Goal: Task Accomplishment & Management: Manage account settings

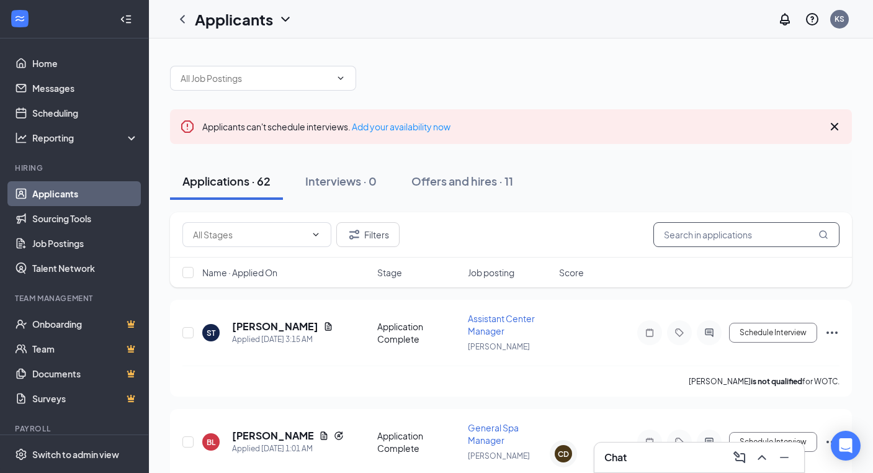
click at [687, 230] on input "text" at bounding box center [746, 234] width 186 height 25
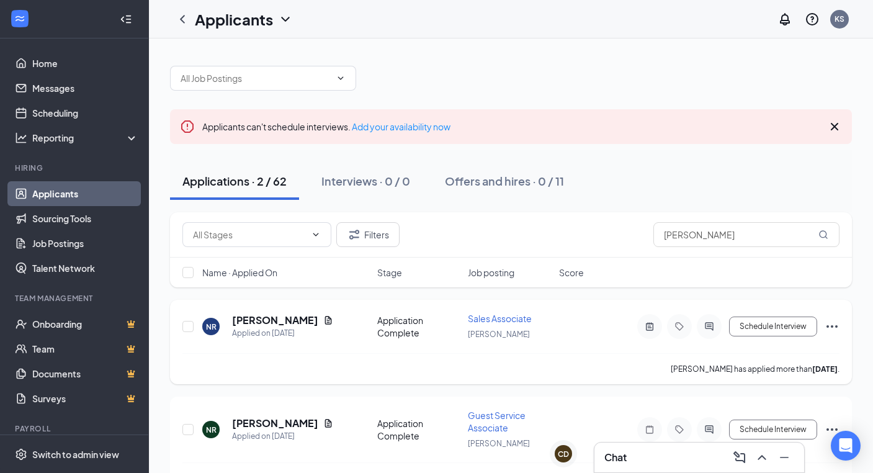
click at [259, 318] on h5 "[PERSON_NAME]" at bounding box center [275, 320] width 86 height 14
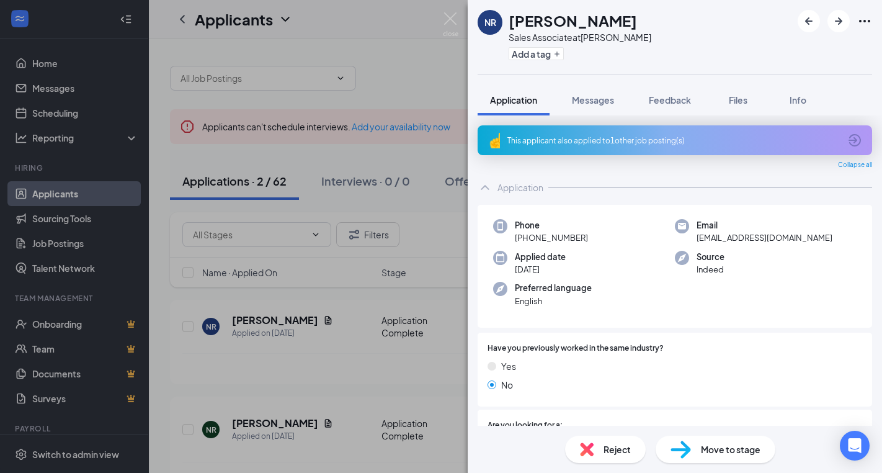
click at [444, 18] on img at bounding box center [451, 24] width 16 height 24
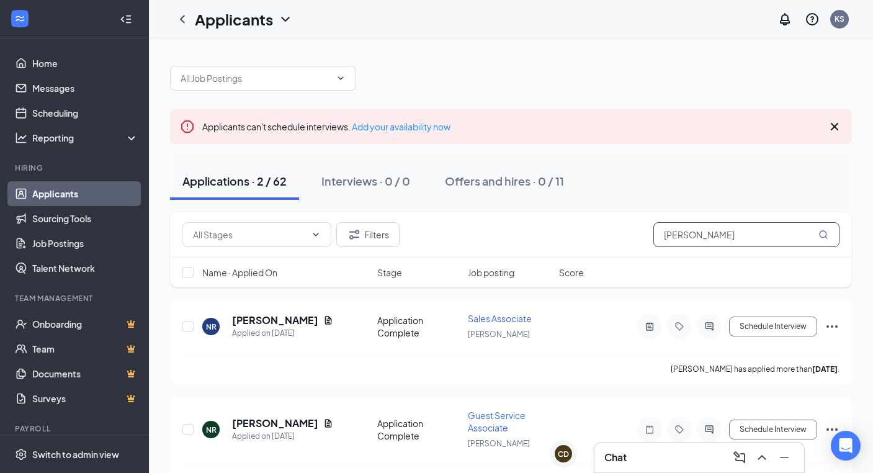
click at [739, 236] on input "[PERSON_NAME]" at bounding box center [746, 234] width 186 height 25
type input "n"
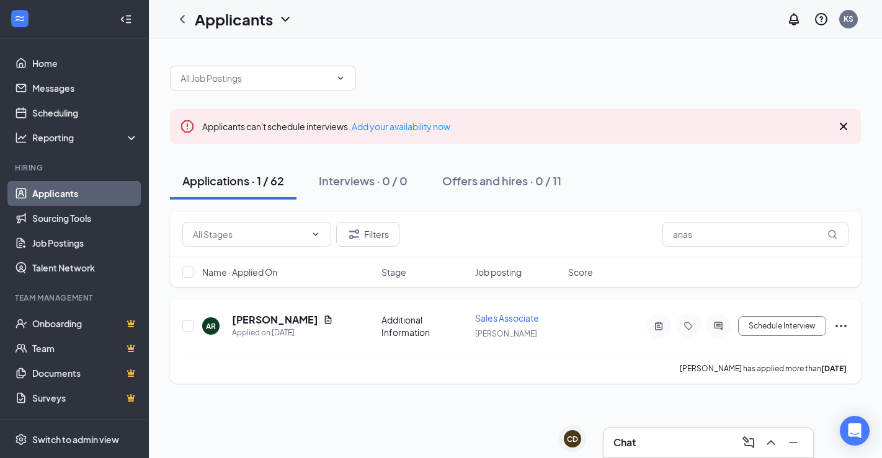
click at [298, 321] on h5 "[PERSON_NAME]" at bounding box center [275, 320] width 86 height 14
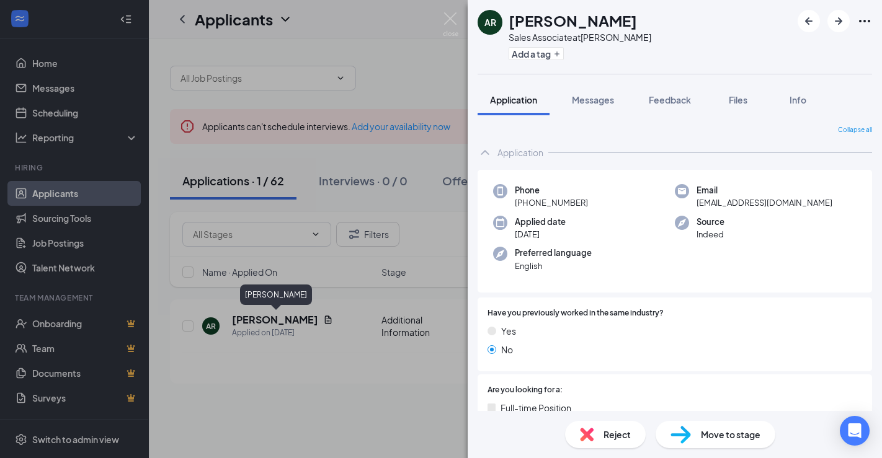
click at [453, 22] on img at bounding box center [451, 24] width 16 height 24
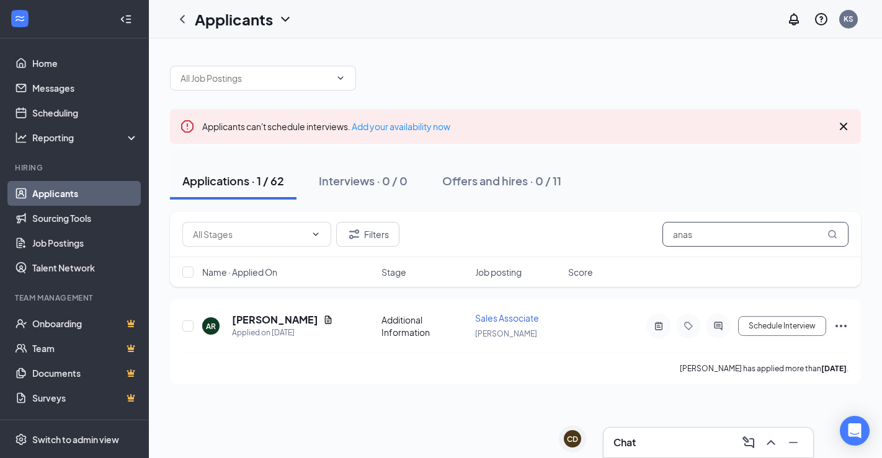
click at [728, 231] on input "anas" at bounding box center [755, 234] width 186 height 25
type input "a"
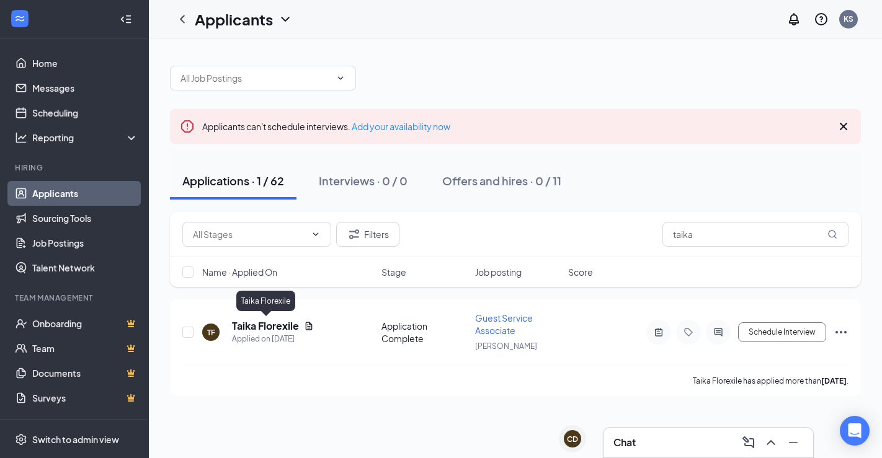
click at [267, 325] on h5 "Taika Florexile" at bounding box center [265, 326] width 67 height 14
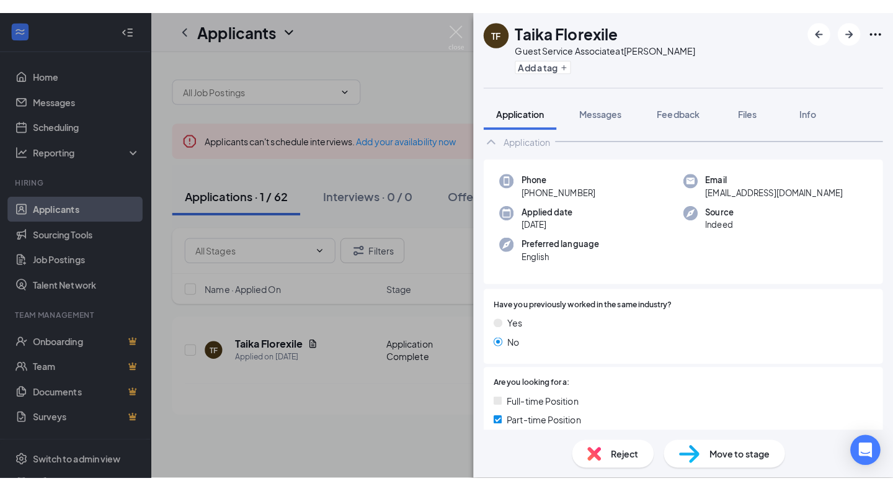
scroll to position [29, 0]
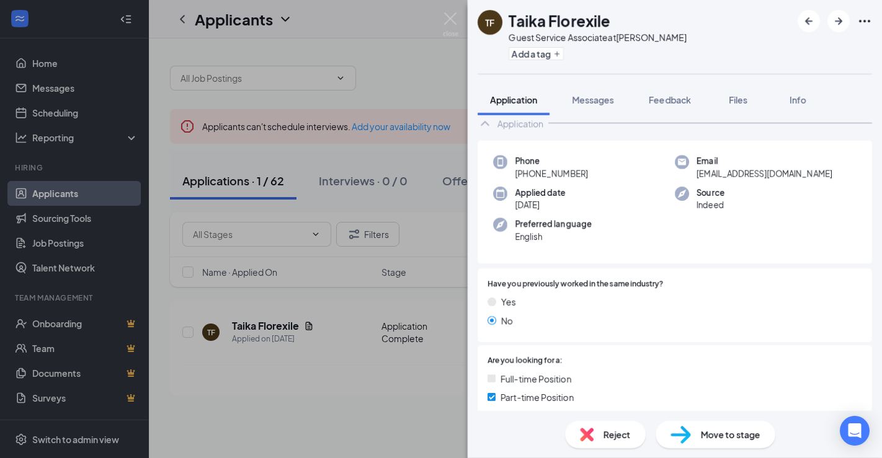
click at [447, 27] on img at bounding box center [451, 24] width 16 height 24
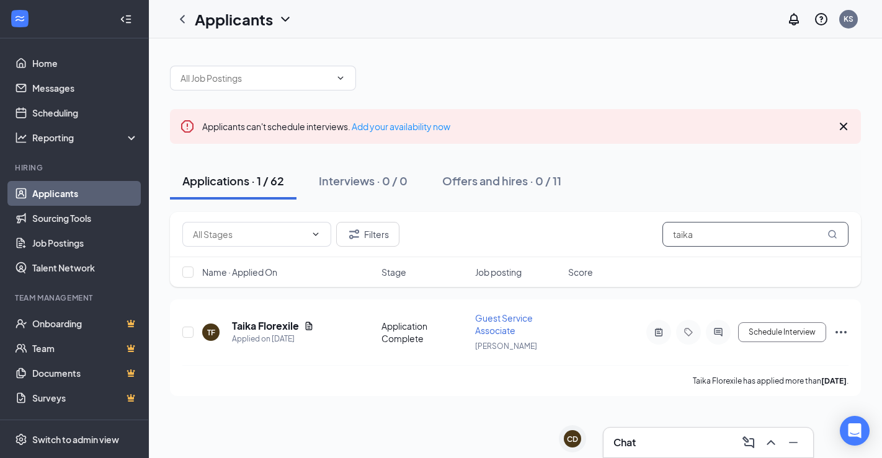
click at [705, 239] on input "taika" at bounding box center [755, 234] width 186 height 25
type input "t"
type input "yarisbel"
click at [295, 326] on h5 "[PERSON_NAME]" at bounding box center [275, 326] width 86 height 14
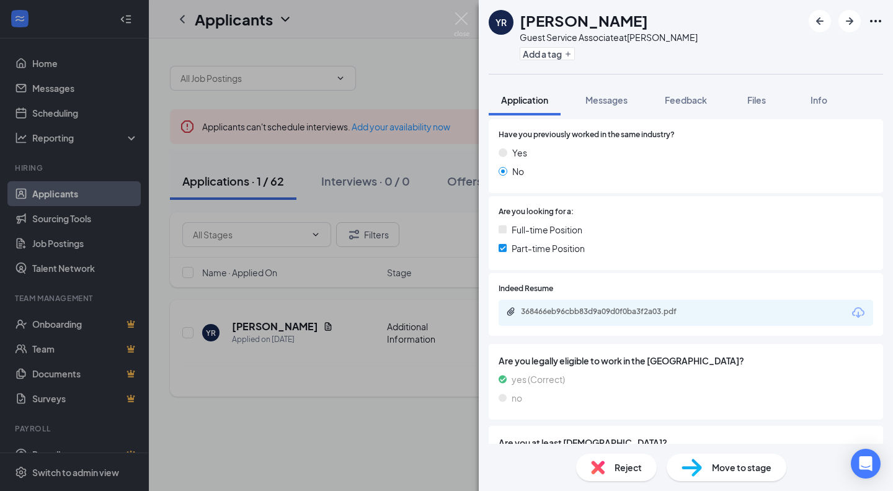
scroll to position [198, 0]
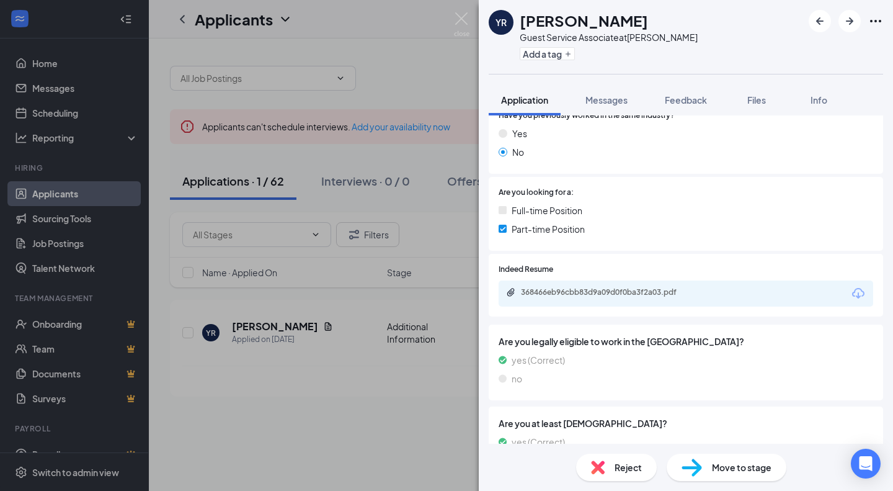
click at [851, 291] on icon "Download" at bounding box center [858, 293] width 15 height 15
